Goal: Find specific page/section: Find specific page/section

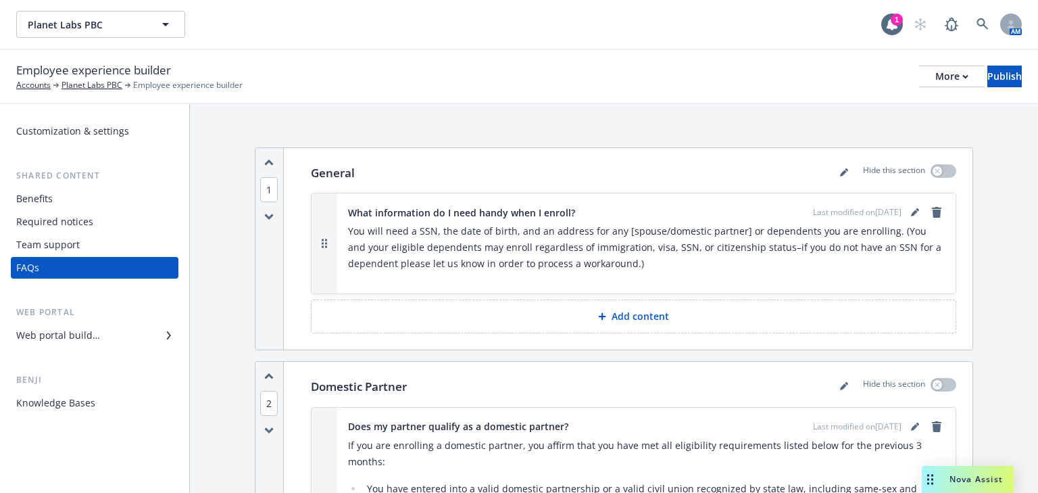
scroll to position [5654, 0]
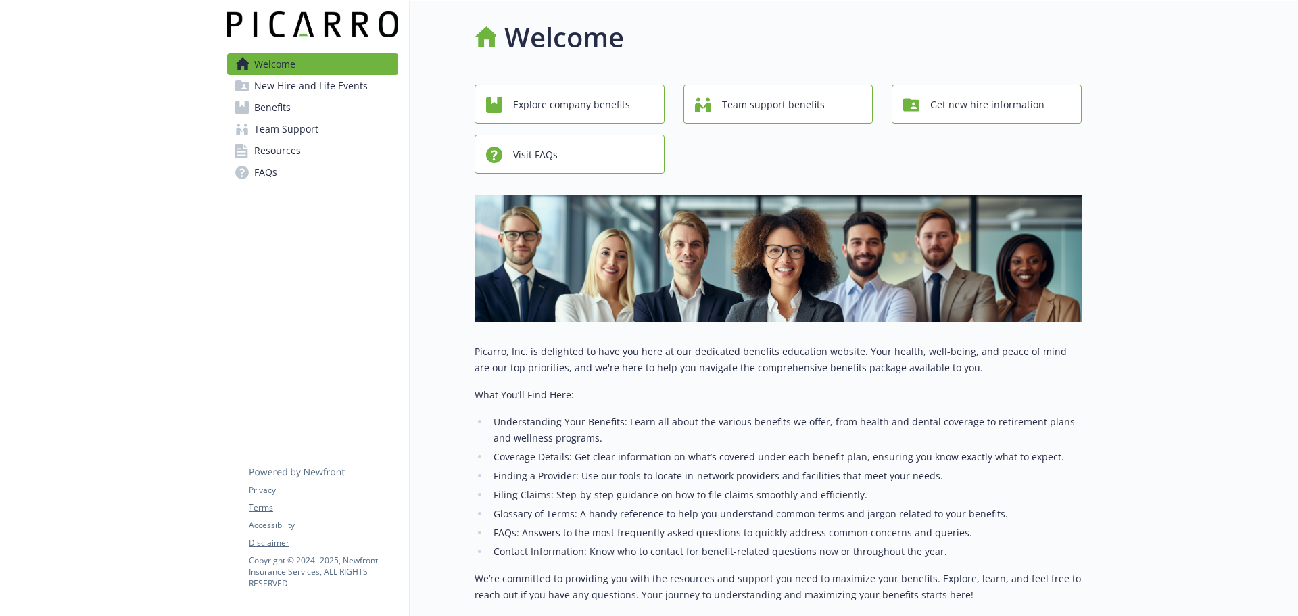
click at [274, 149] on span "Resources" at bounding box center [277, 151] width 47 height 22
